Goal: Task Accomplishment & Management: Manage account settings

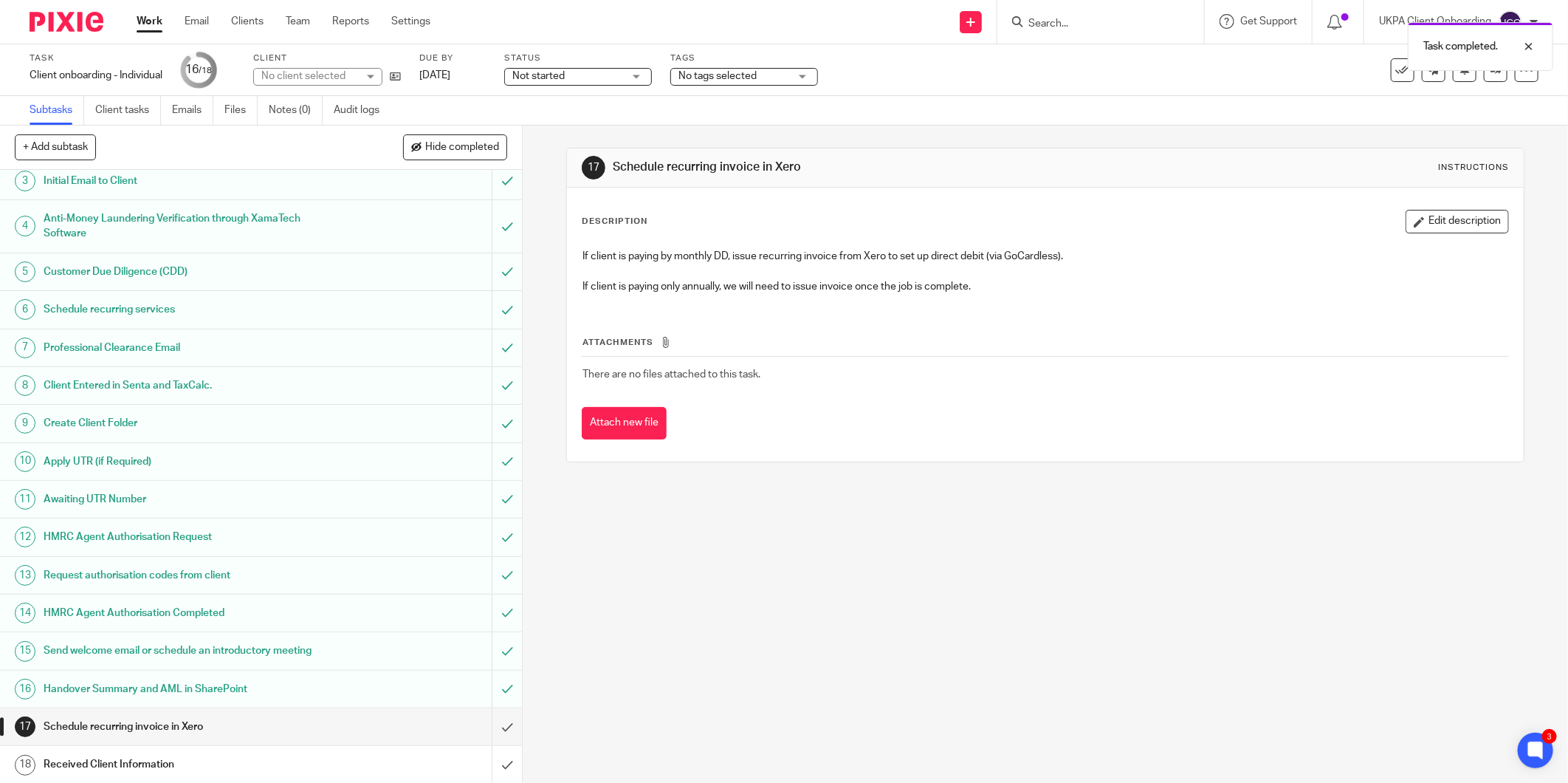
scroll to position [86, 0]
click at [1490, 67] on icon at bounding box center [1496, 69] width 11 height 11
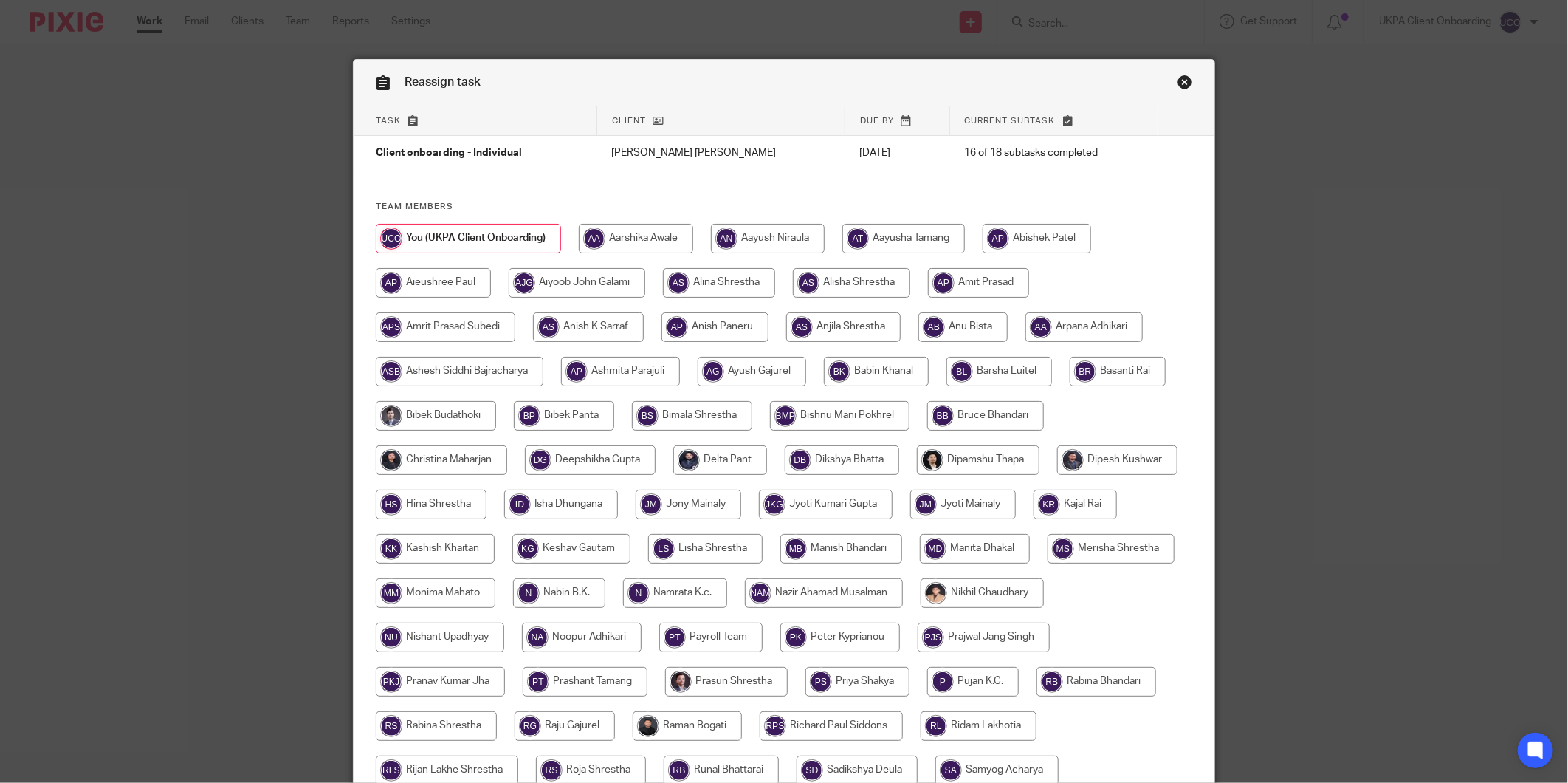
scroll to position [316, 0]
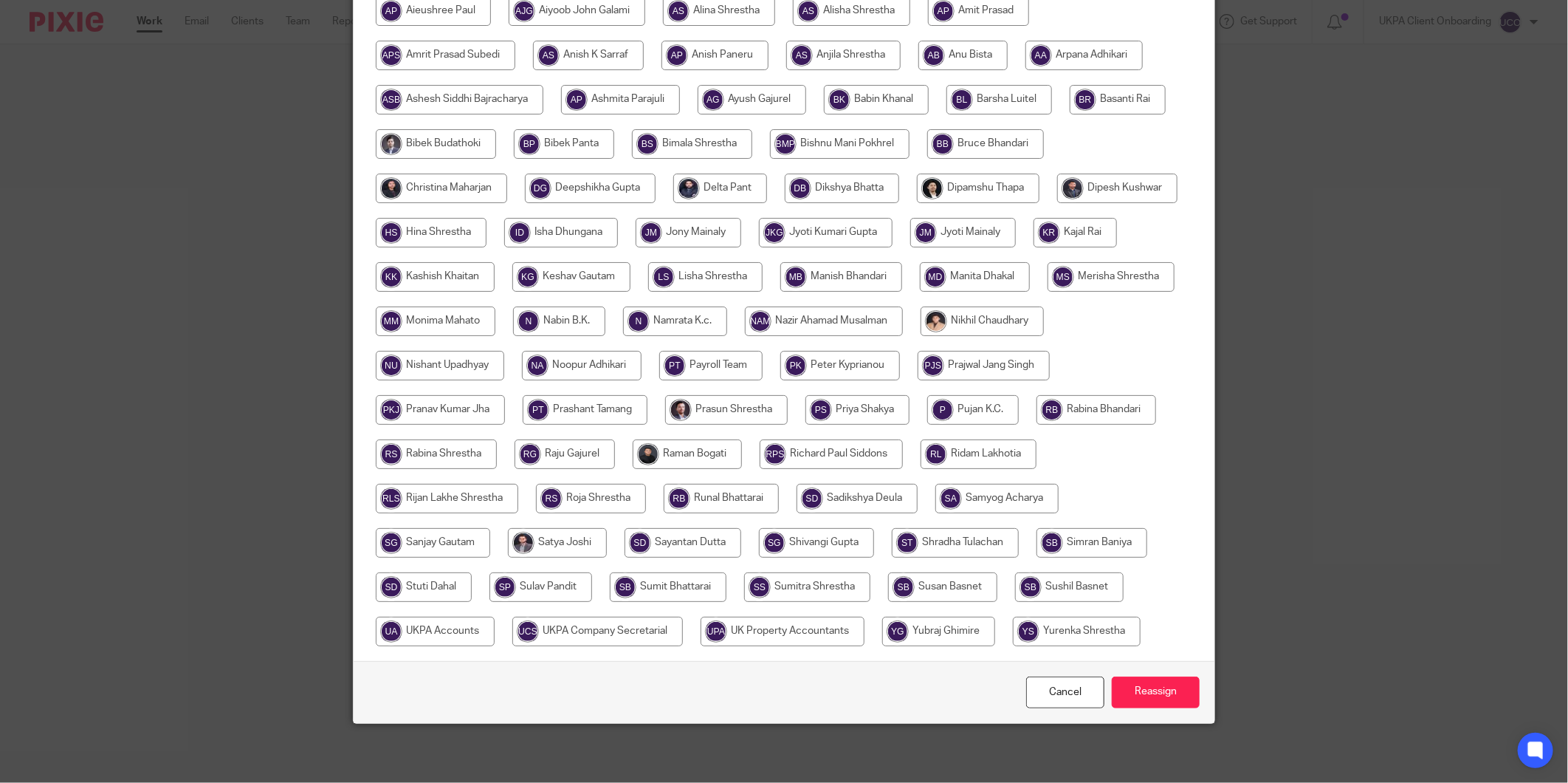
click at [570, 601] on div at bounding box center [784, 307] width 816 height 709
click at [495, 617] on input "radio" at bounding box center [435, 632] width 119 height 30
radio input "true"
click at [1146, 694] on input "Reassign" at bounding box center [1155, 692] width 88 height 32
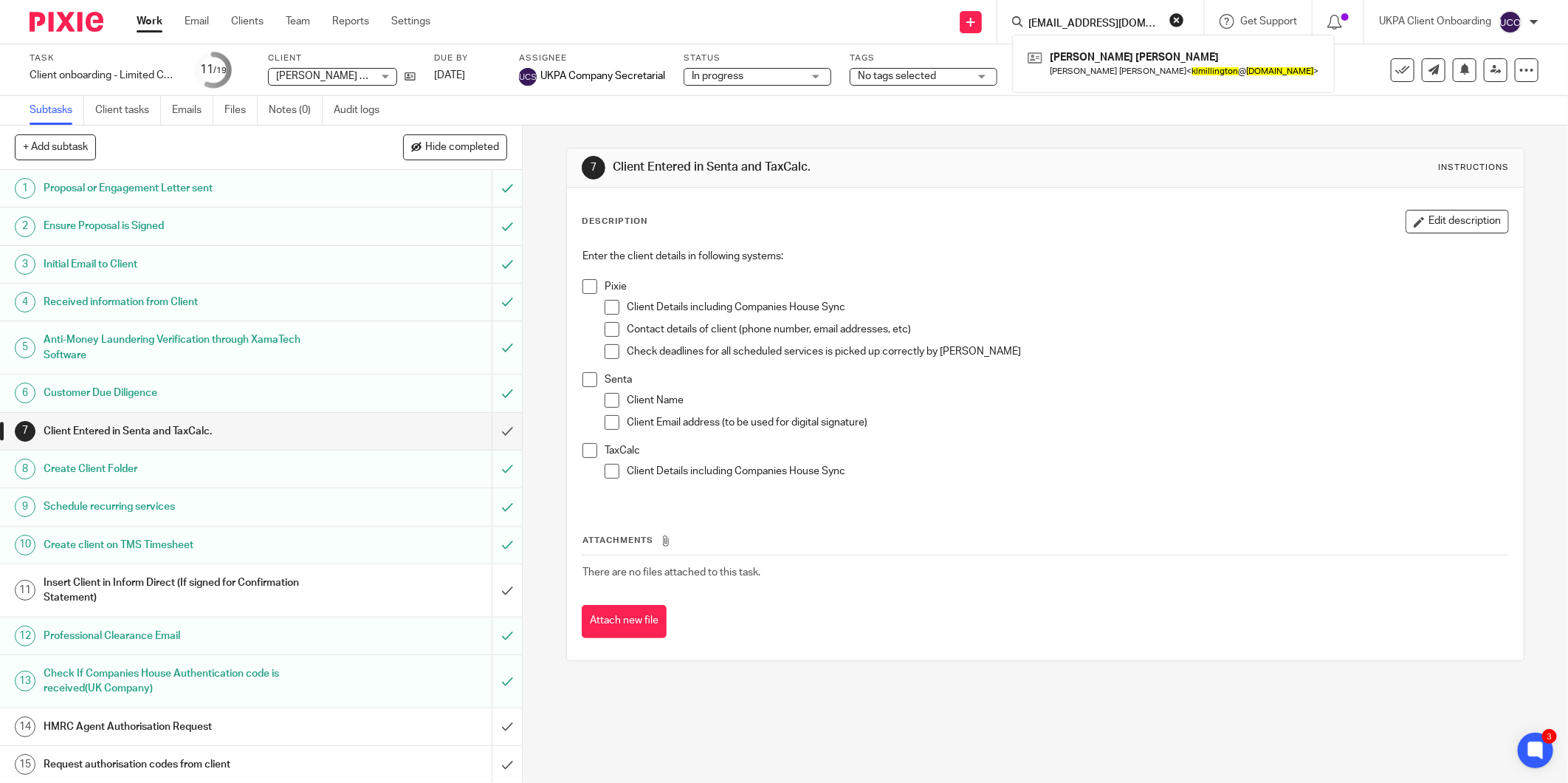
click at [1101, 18] on input "klmillington@hotmail.co.uk" at bounding box center [1093, 24] width 133 height 13
click at [1091, 24] on input "sea" at bounding box center [1093, 24] width 133 height 13
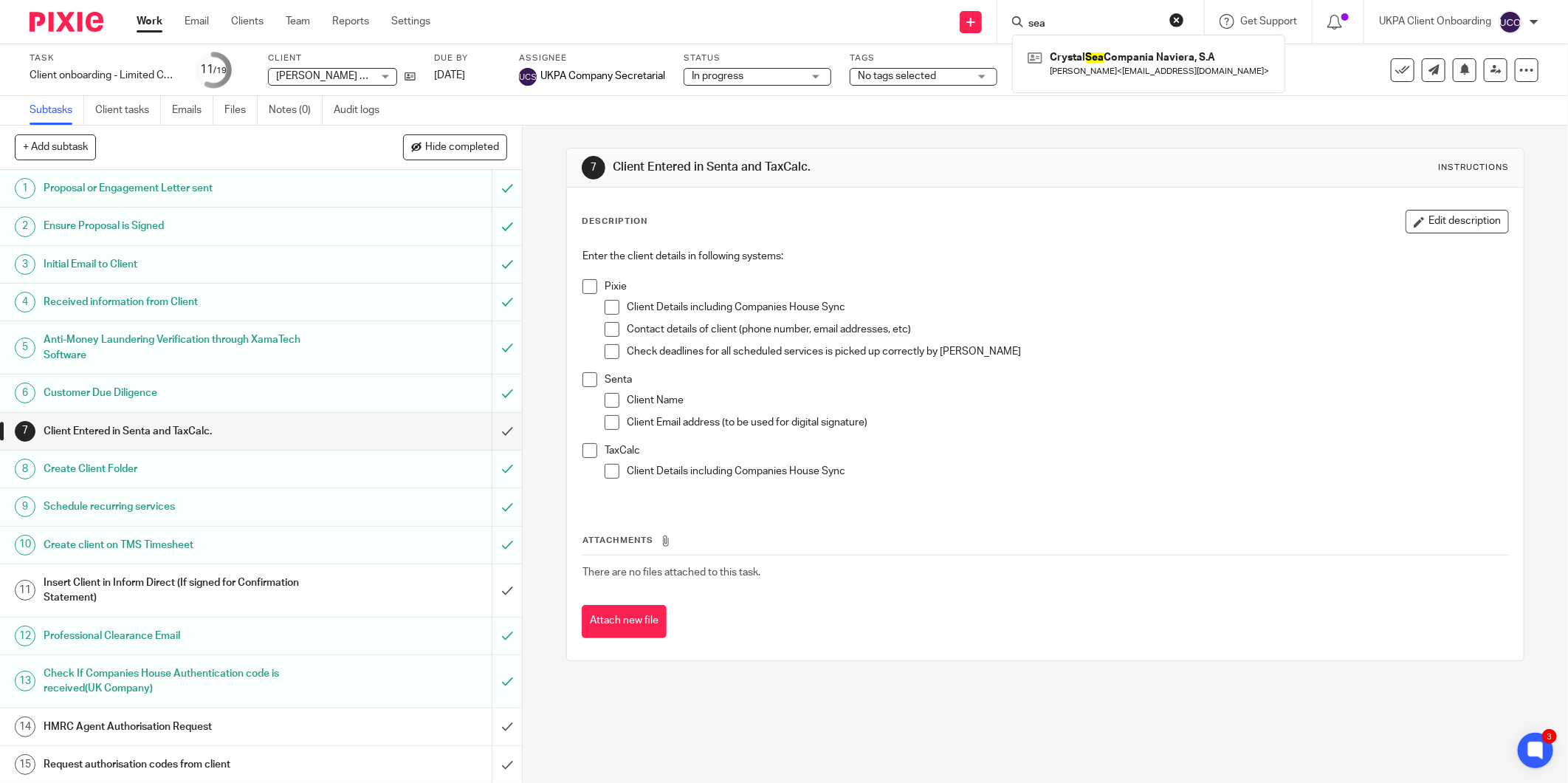
click at [1091, 24] on input "sea" at bounding box center [1093, 24] width 133 height 13
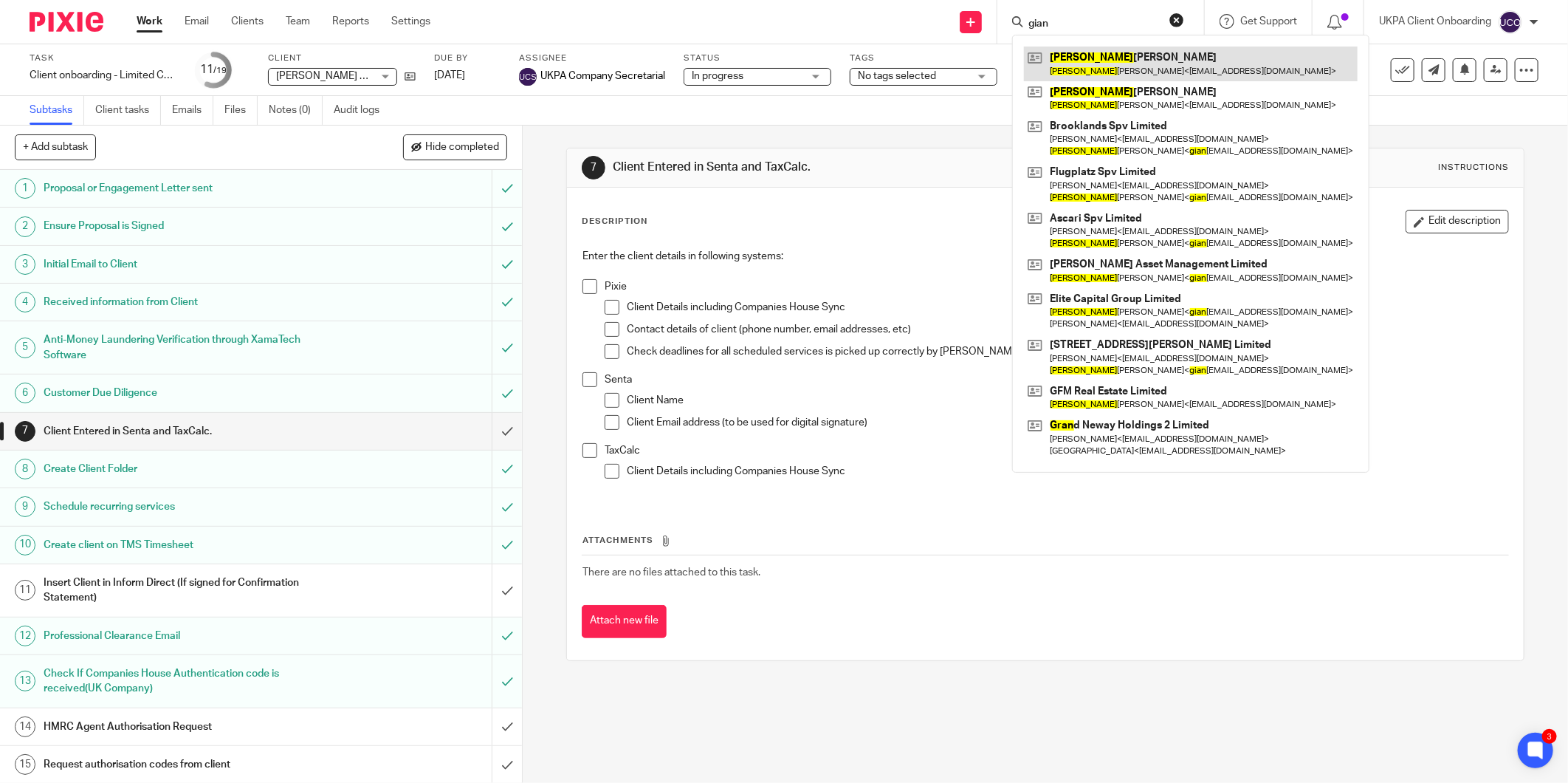
type input "gian"
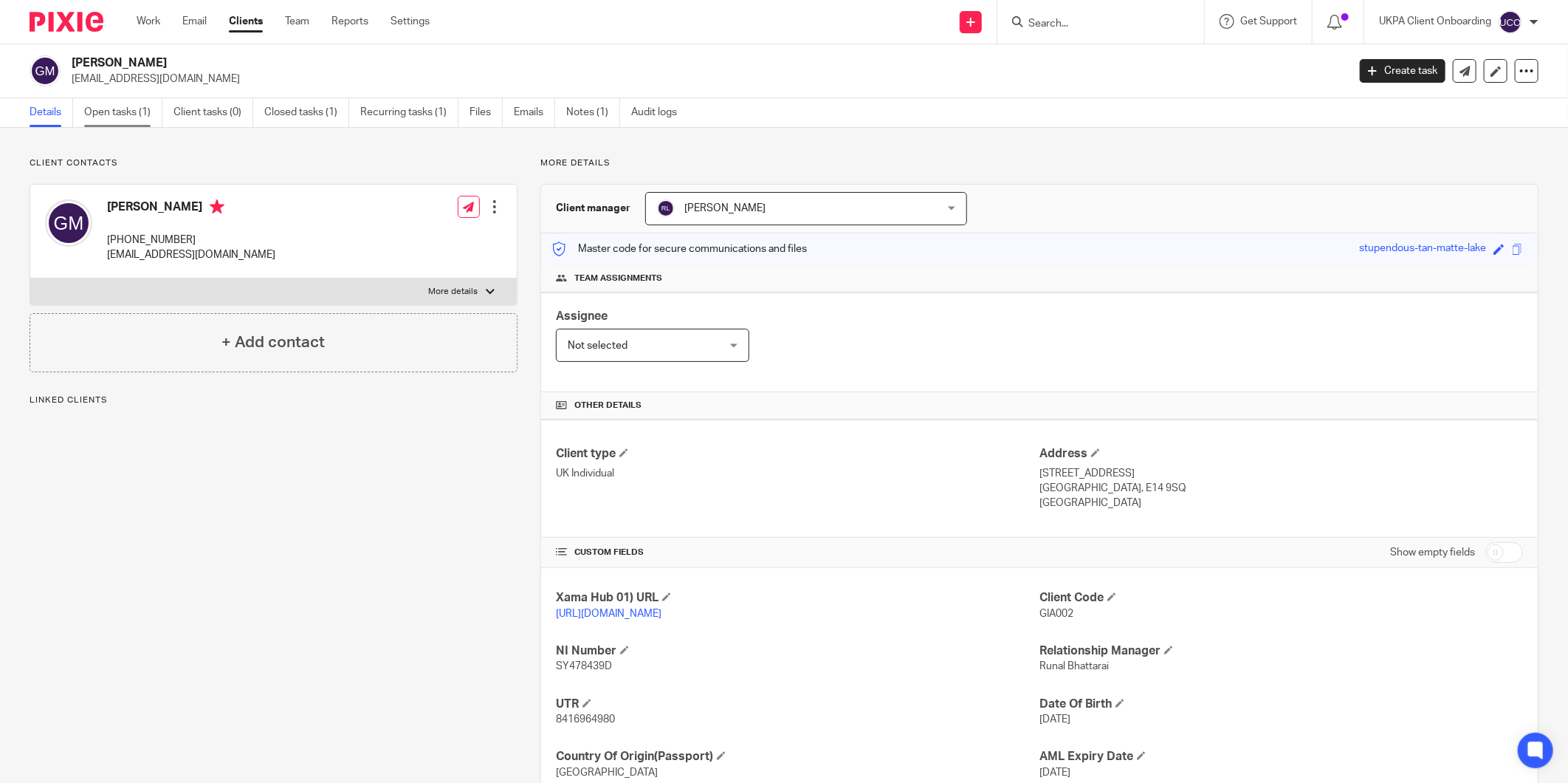
click at [123, 98] on link "Open tasks (1)" at bounding box center [123, 112] width 78 height 29
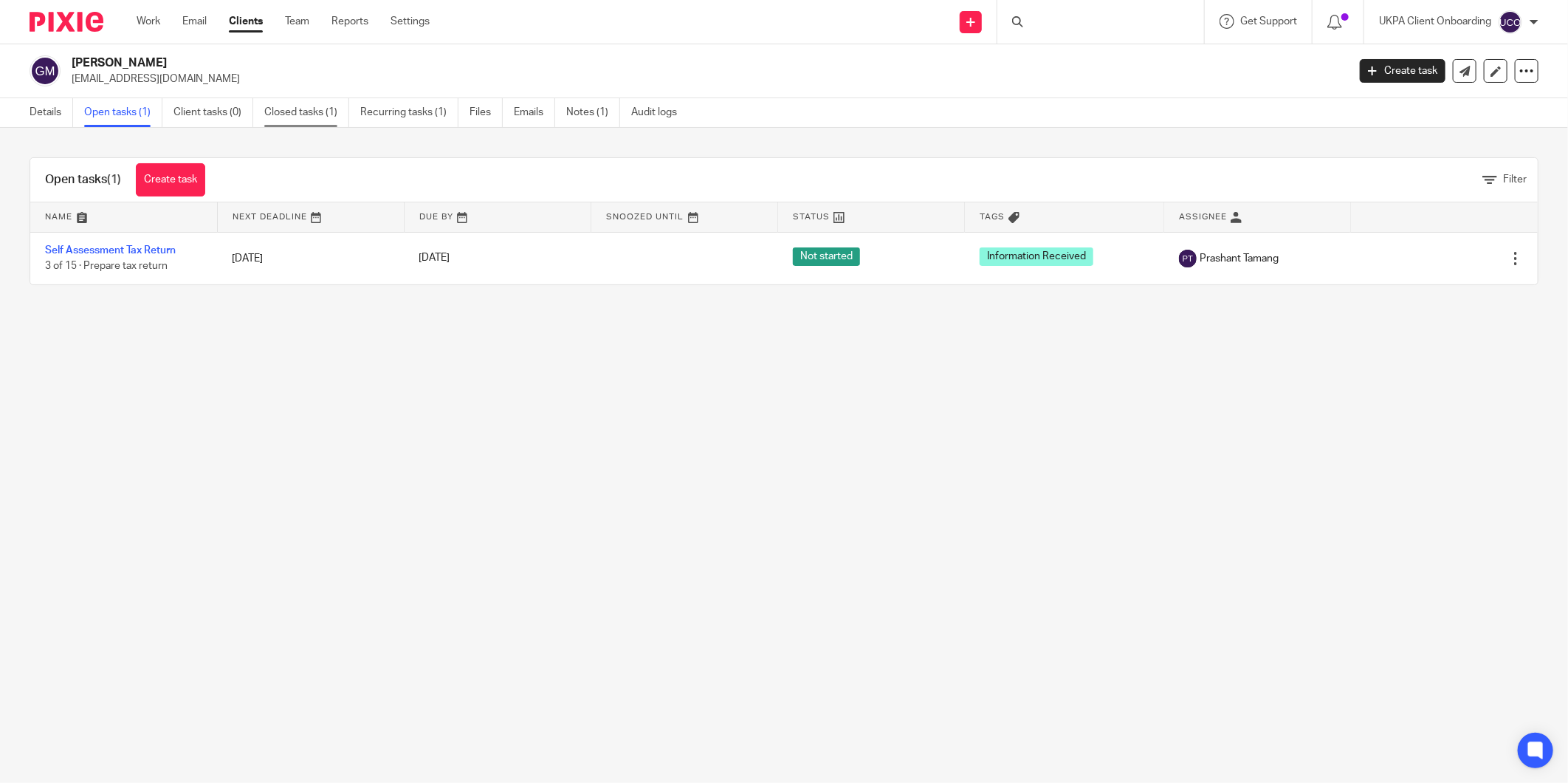
click at [284, 123] on link "Closed tasks (1)" at bounding box center [306, 112] width 85 height 29
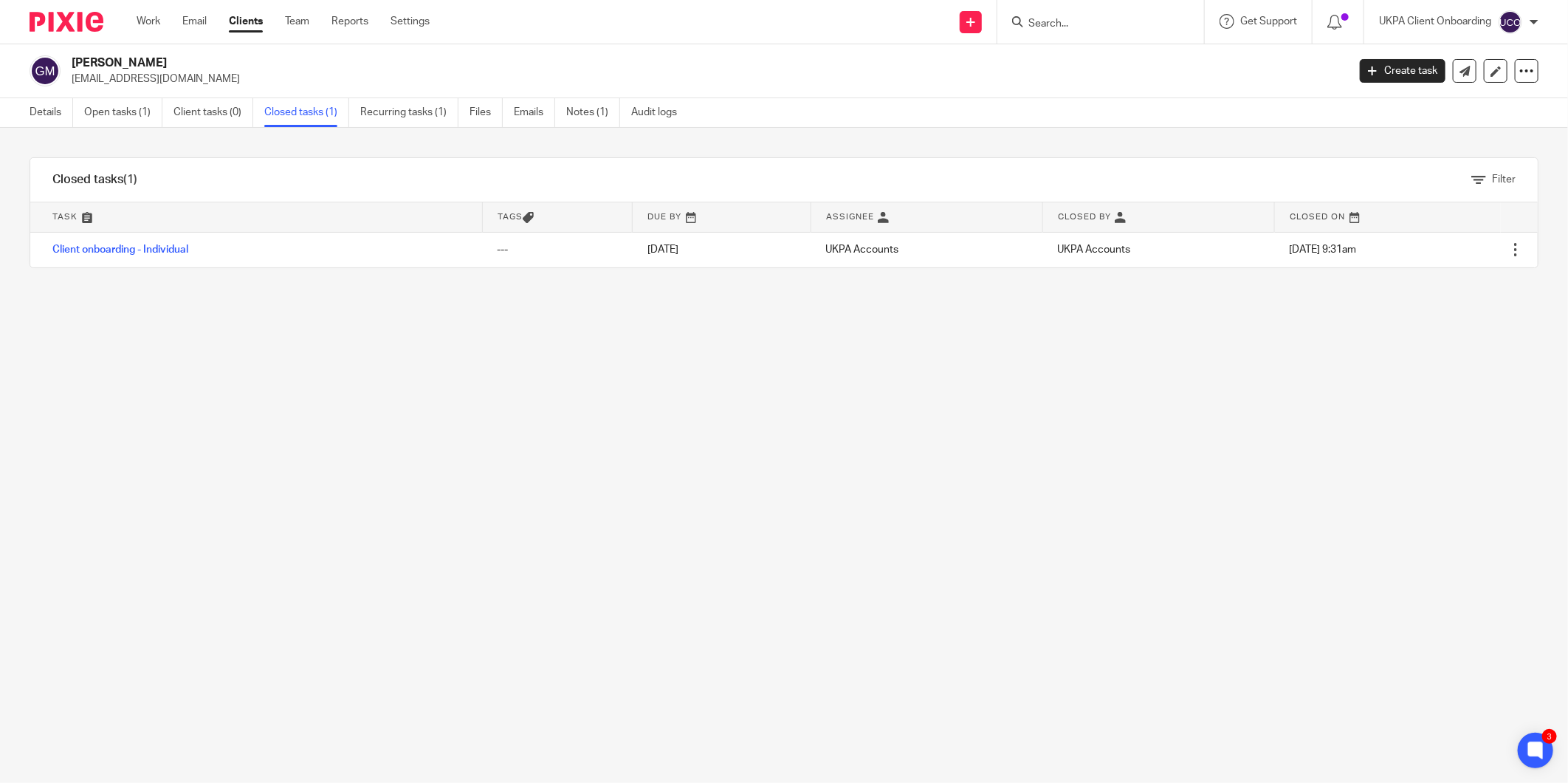
click at [155, 75] on p "[EMAIL_ADDRESS][DOMAIN_NAME]" at bounding box center [704, 79] width 1266 height 15
copy main "menegazzogianluca@gmail.com Create task Update from Companies House Export data…"
click at [1037, 23] on input "Search" at bounding box center [1093, 24] width 133 height 13
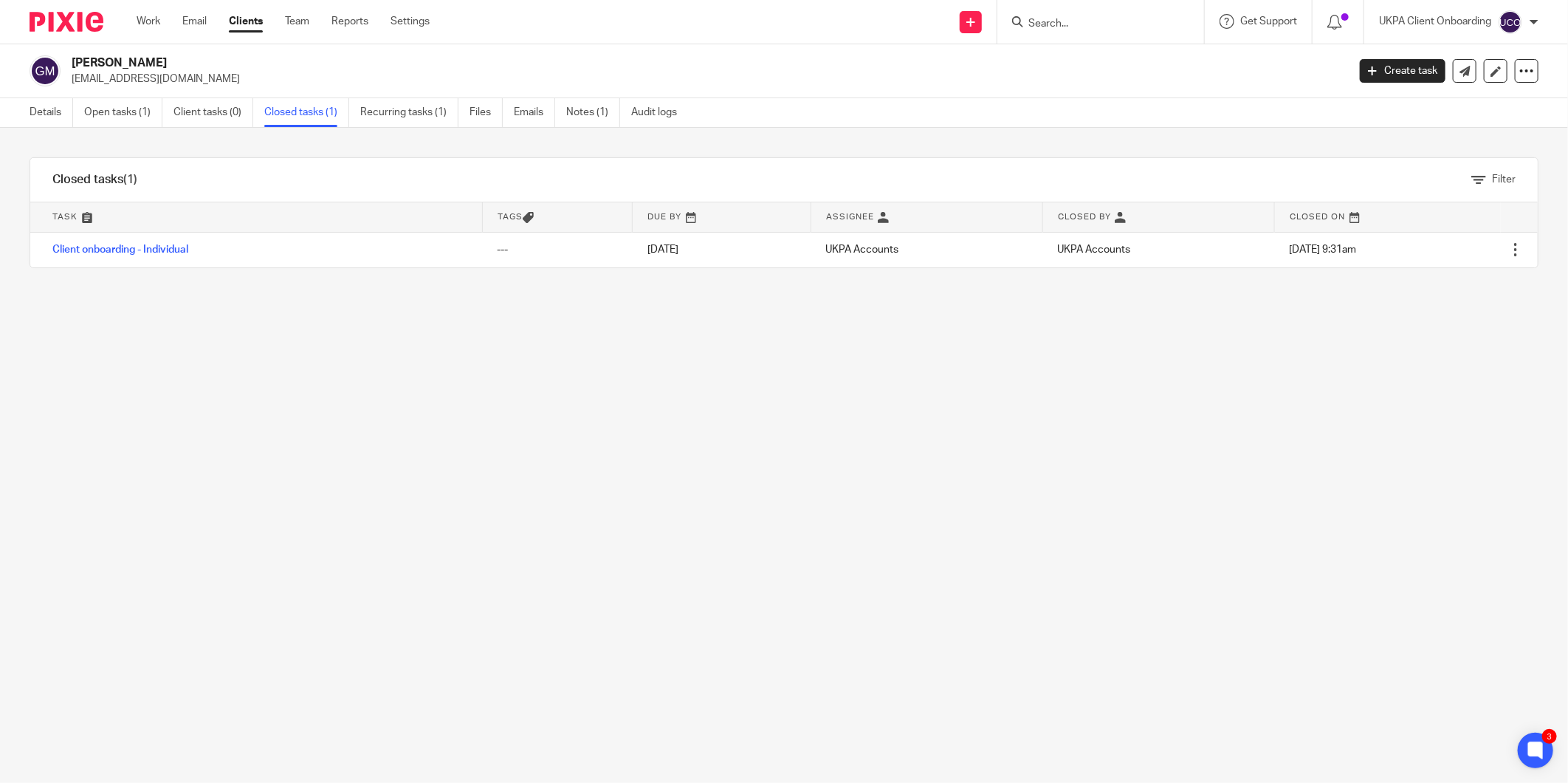
paste input "[EMAIL_ADDRESS][DOMAIN_NAME]"
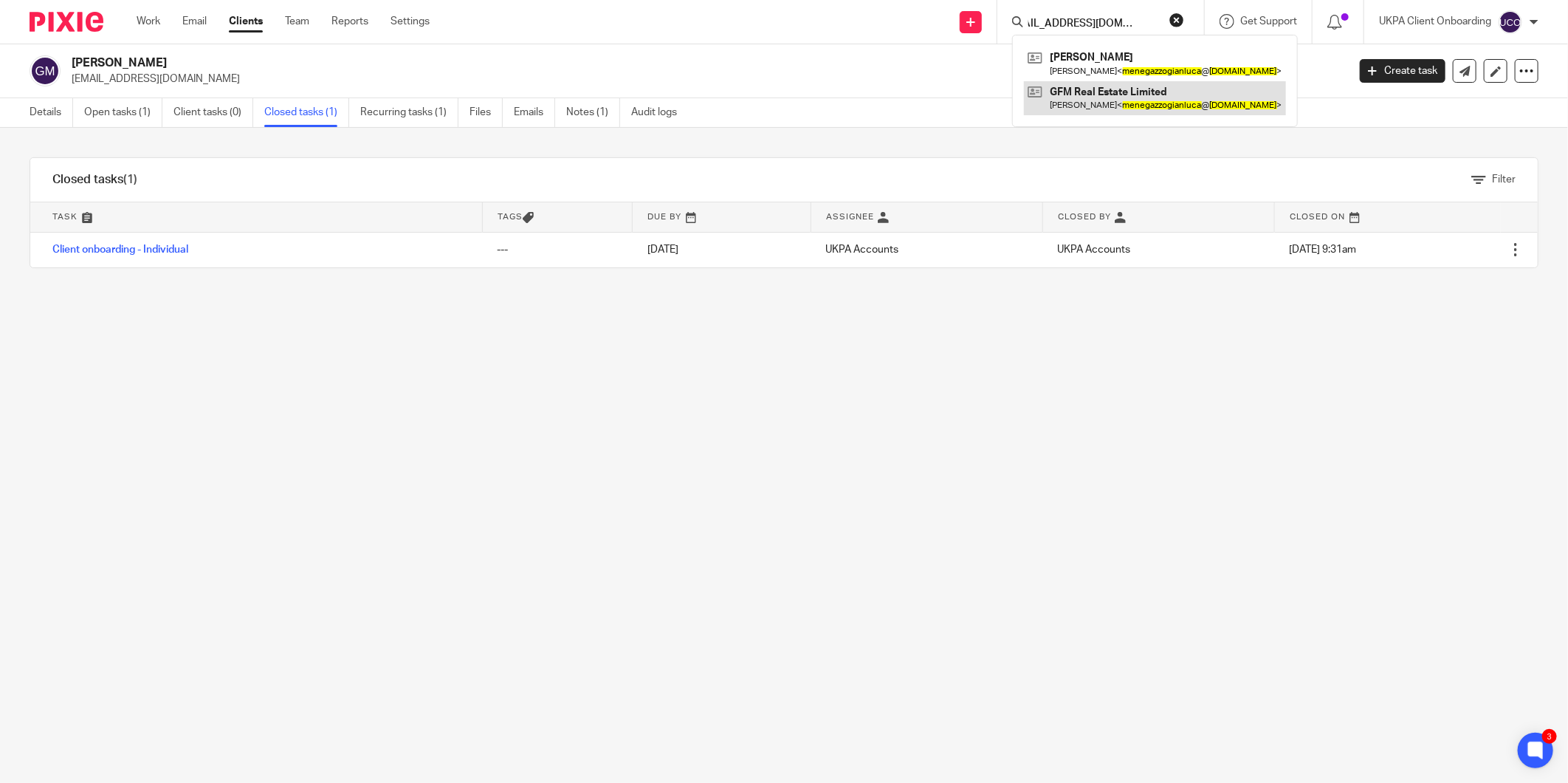
type input "[EMAIL_ADDRESS][DOMAIN_NAME]"
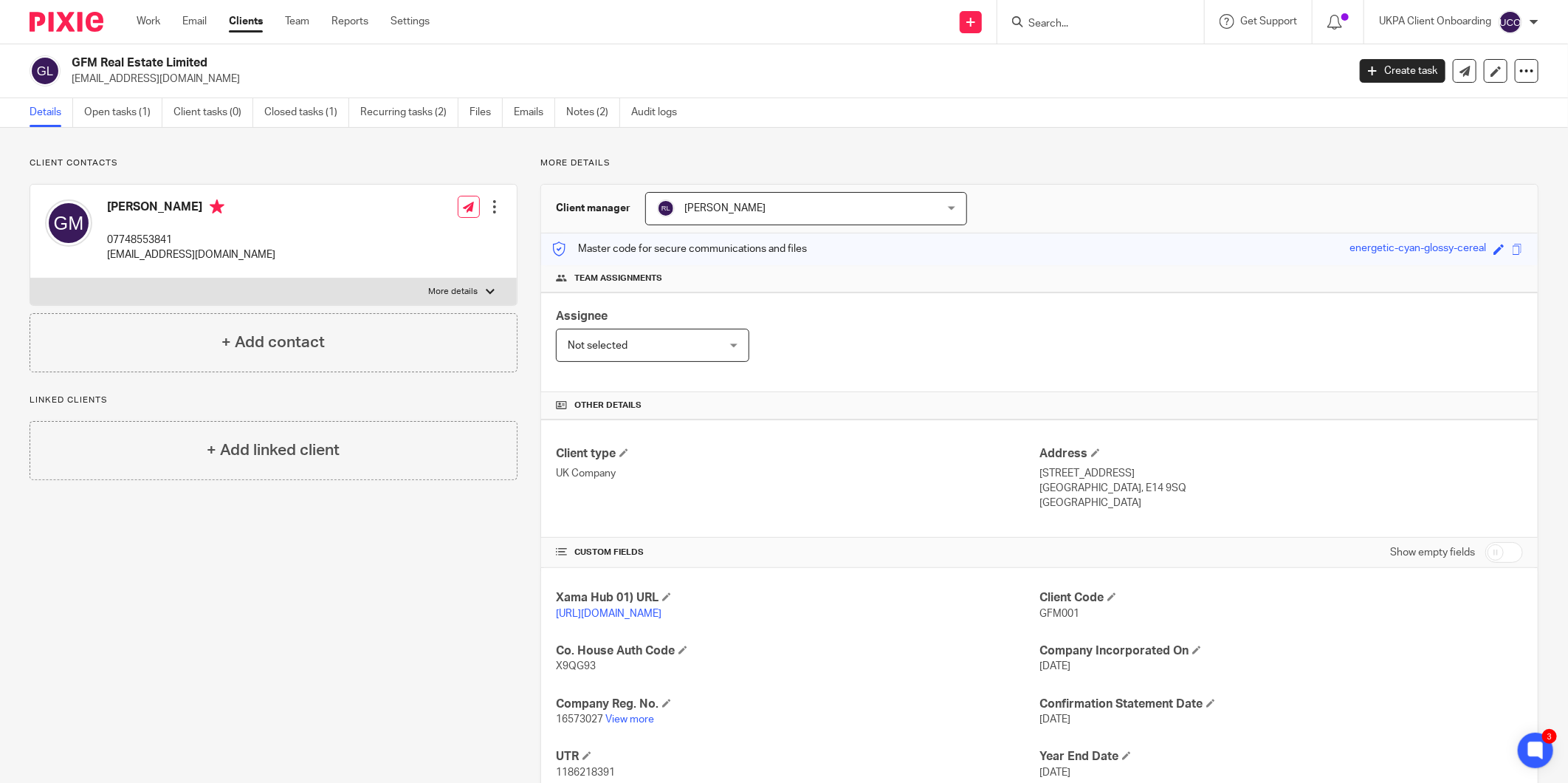
click at [1065, 28] on input "Search" at bounding box center [1093, 24] width 133 height 13
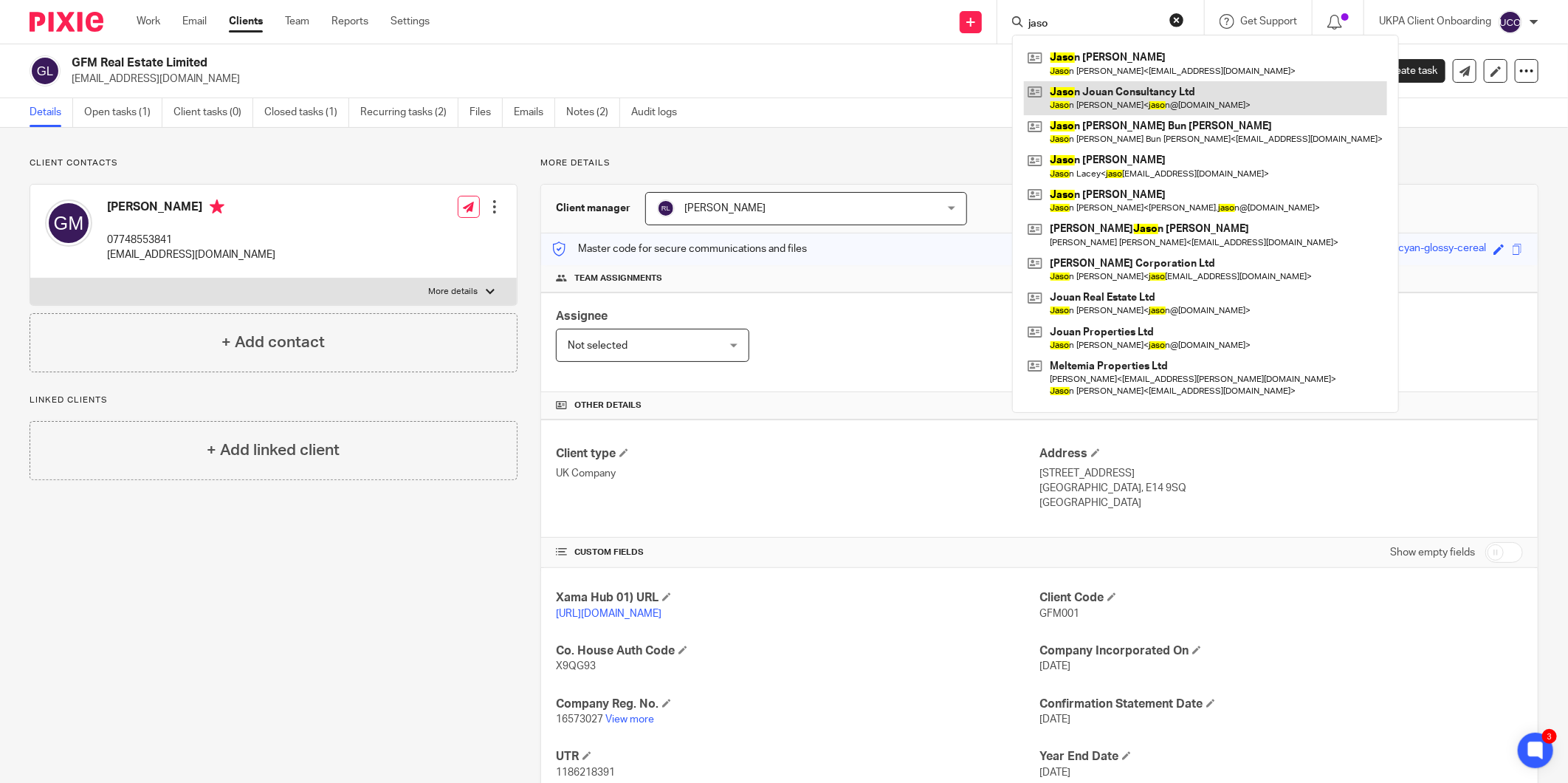
type input "jaso"
click at [1141, 96] on link at bounding box center [1206, 98] width 363 height 34
